Goal: Task Accomplishment & Management: Complete application form

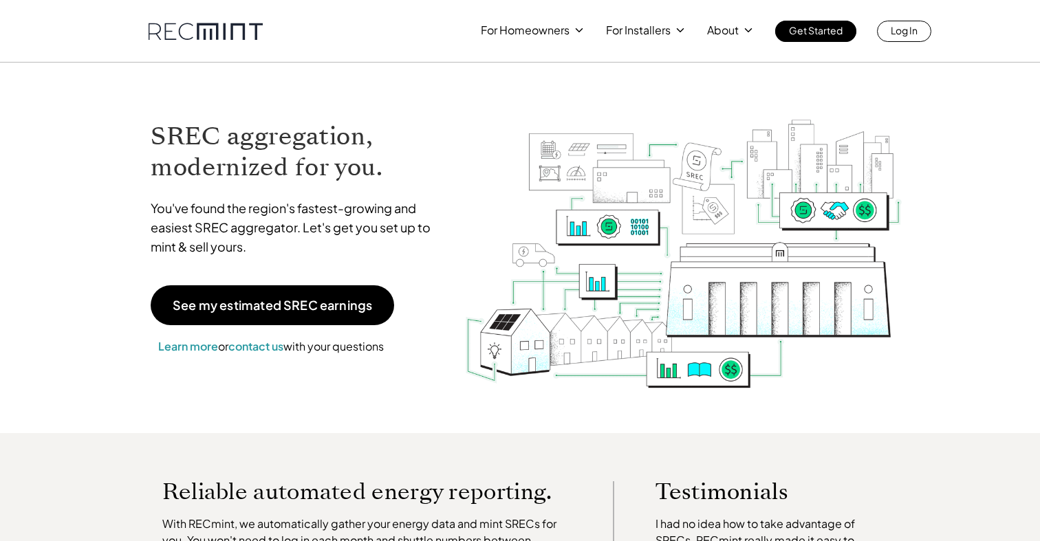
click at [905, 19] on div "For Homeowners For Installers About Get Started Log In" at bounding box center [520, 21] width 784 height 42
click at [905, 28] on p "Log In" at bounding box center [904, 30] width 27 height 19
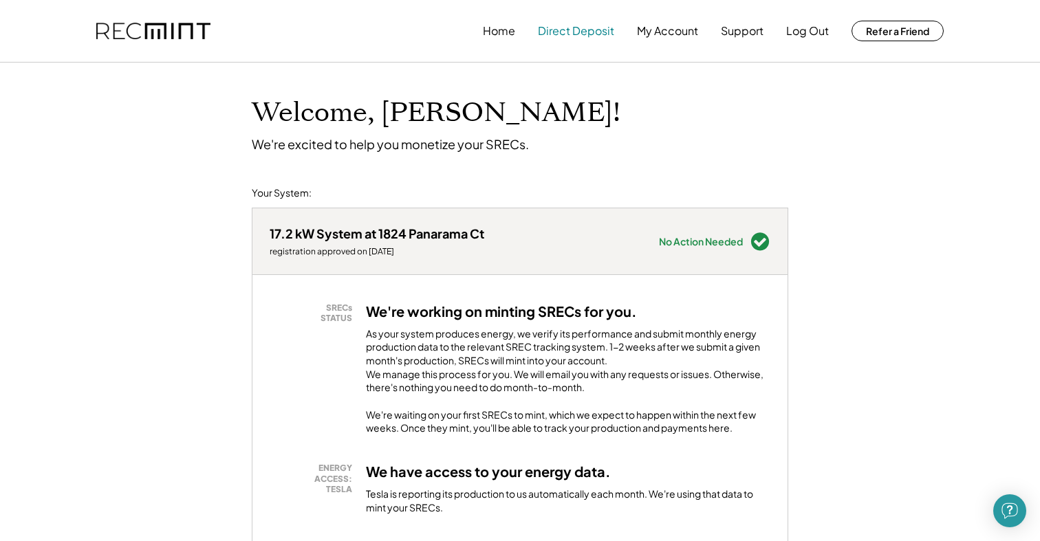
click at [580, 33] on button "Direct Deposit" at bounding box center [576, 31] width 76 height 28
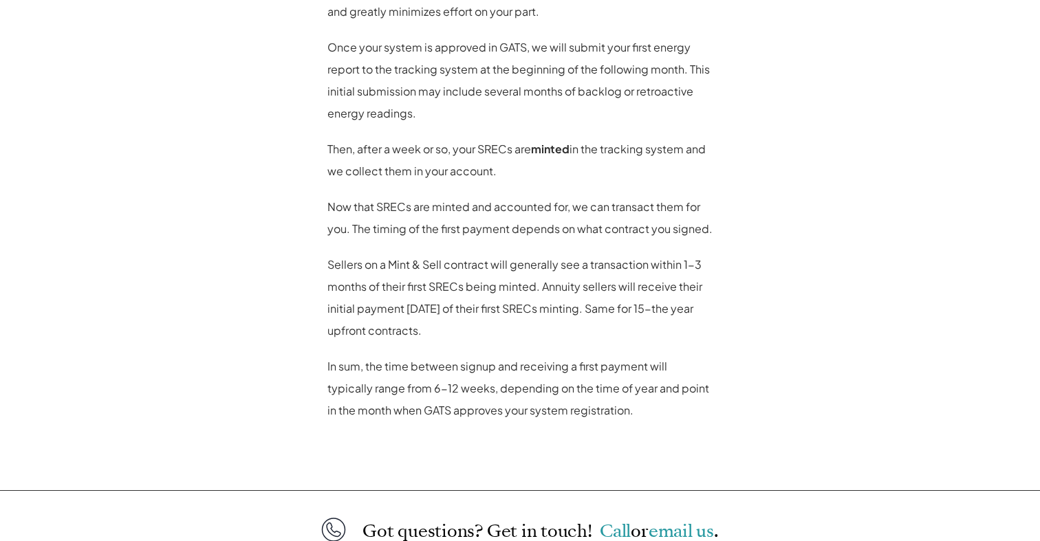
scroll to position [1125, 0]
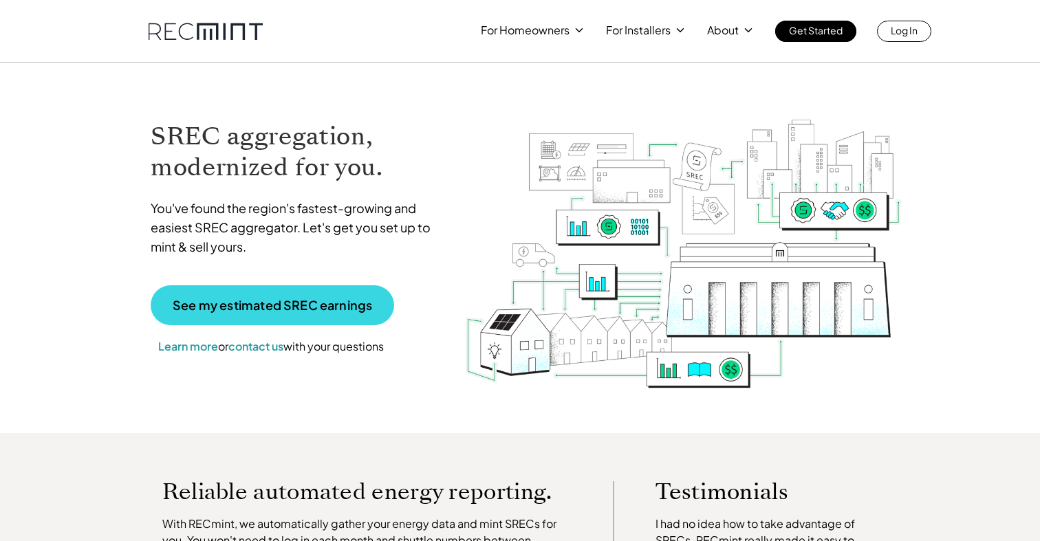
click at [305, 296] on link "See my estimated SREC earnings" at bounding box center [273, 306] width 244 height 40
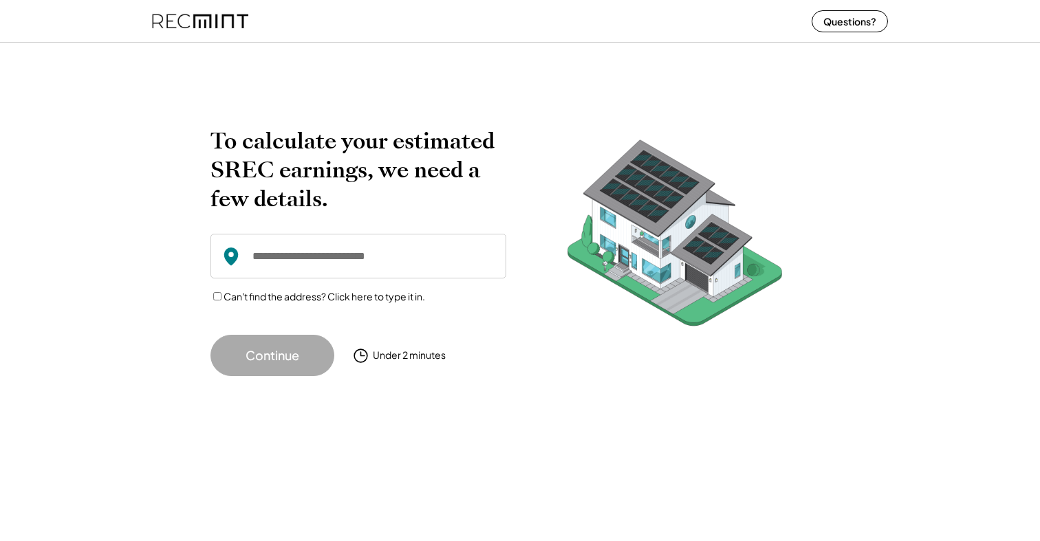
click at [313, 262] on input "input" at bounding box center [359, 256] width 296 height 45
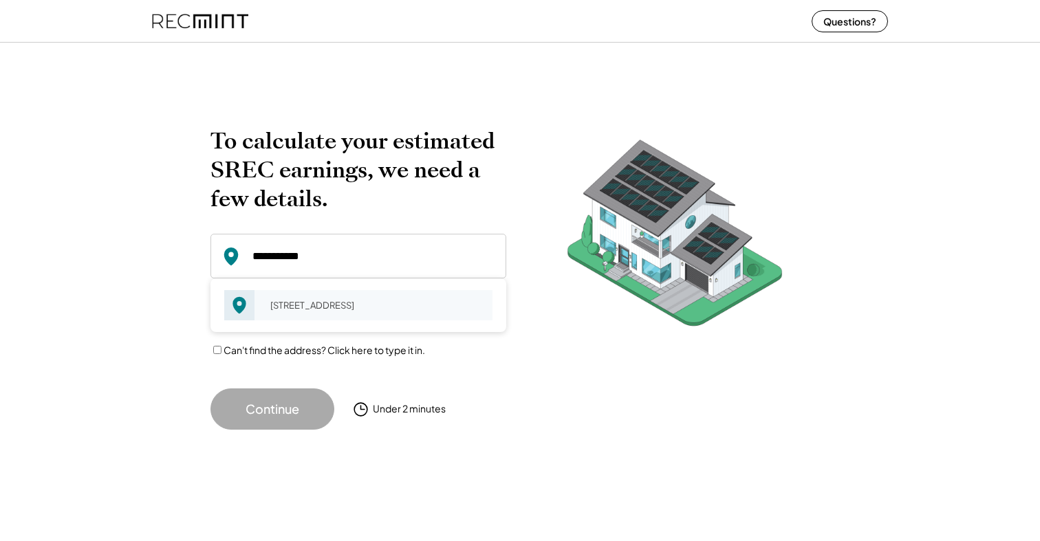
click at [323, 311] on div "[STREET_ADDRESS]" at bounding box center [376, 305] width 231 height 19
type input "**********"
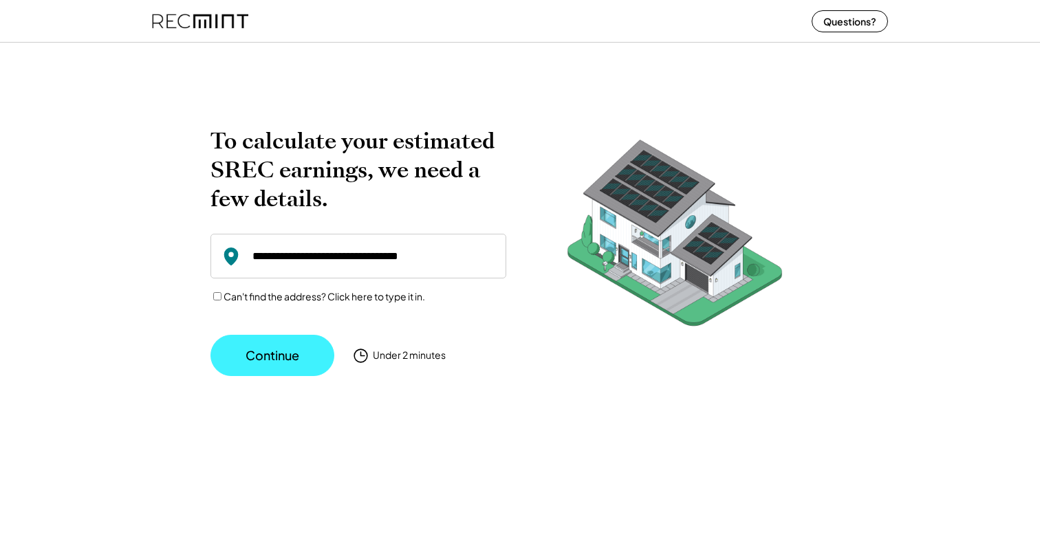
click at [288, 349] on button "Continue" at bounding box center [273, 355] width 124 height 41
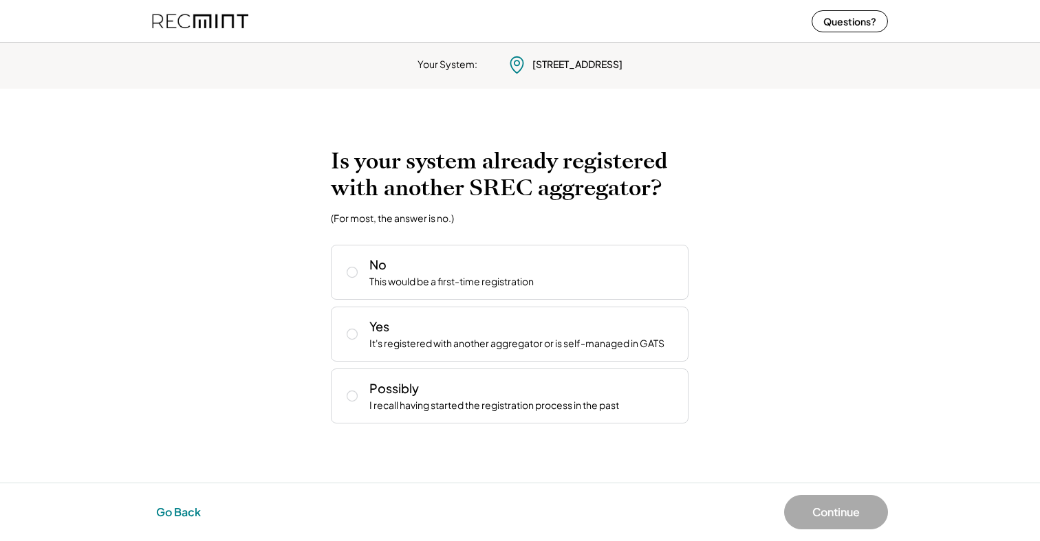
click at [175, 508] on button "Go Back" at bounding box center [178, 512] width 53 height 30
